Goal: Information Seeking & Learning: Learn about a topic

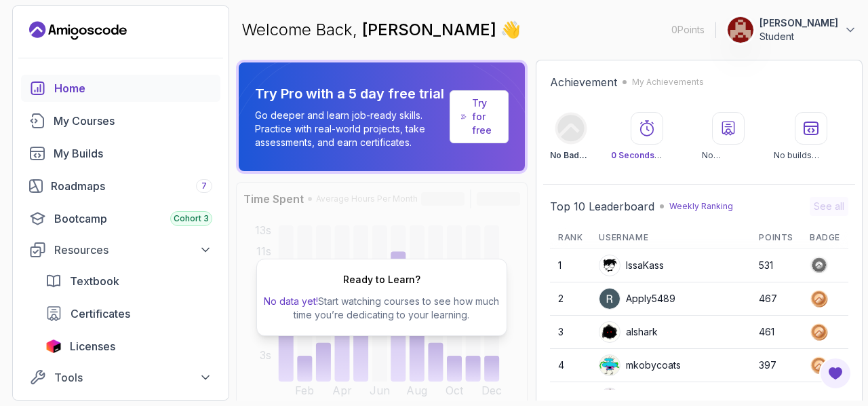
drag, startPoint x: 849, startPoint y: 246, endPoint x: 848, endPoint y: 263, distance: 17.0
click at [848, 263] on div "Top 10 Leaderboard Weekly Ranking See all Rank Username Points Badge 1 IssaKass…" at bounding box center [699, 297] width 312 height 215
click at [144, 119] on div "My Courses" at bounding box center [133, 121] width 159 height 16
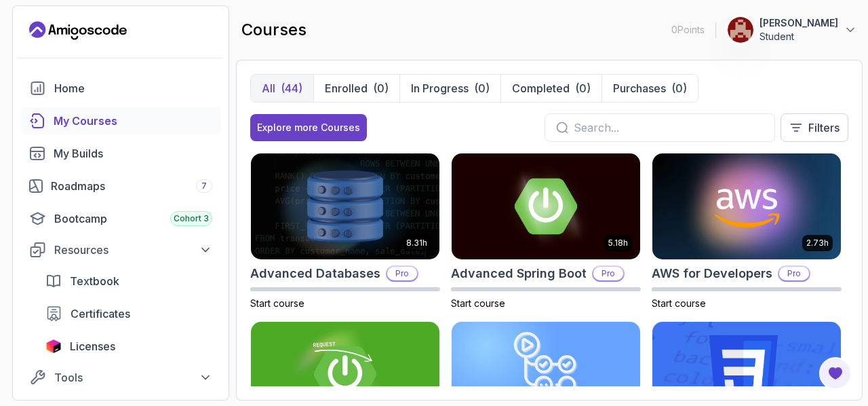
click at [639, 123] on input "text" at bounding box center [669, 127] width 190 height 16
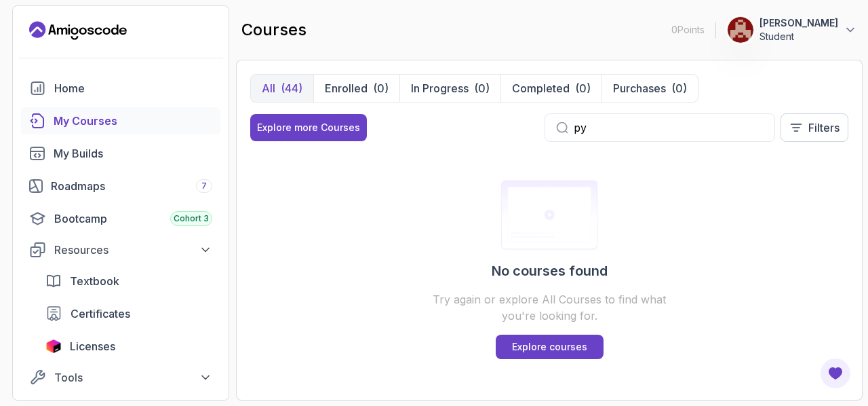
type input "p"
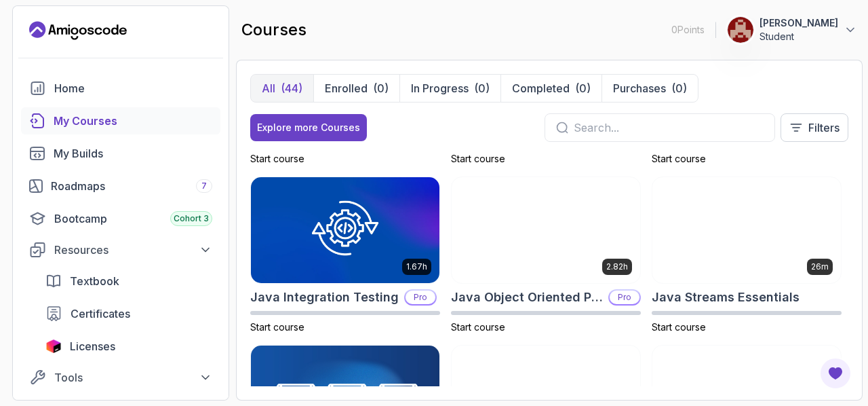
scroll to position [976, 0]
